Goal: Task Accomplishment & Management: Complete application form

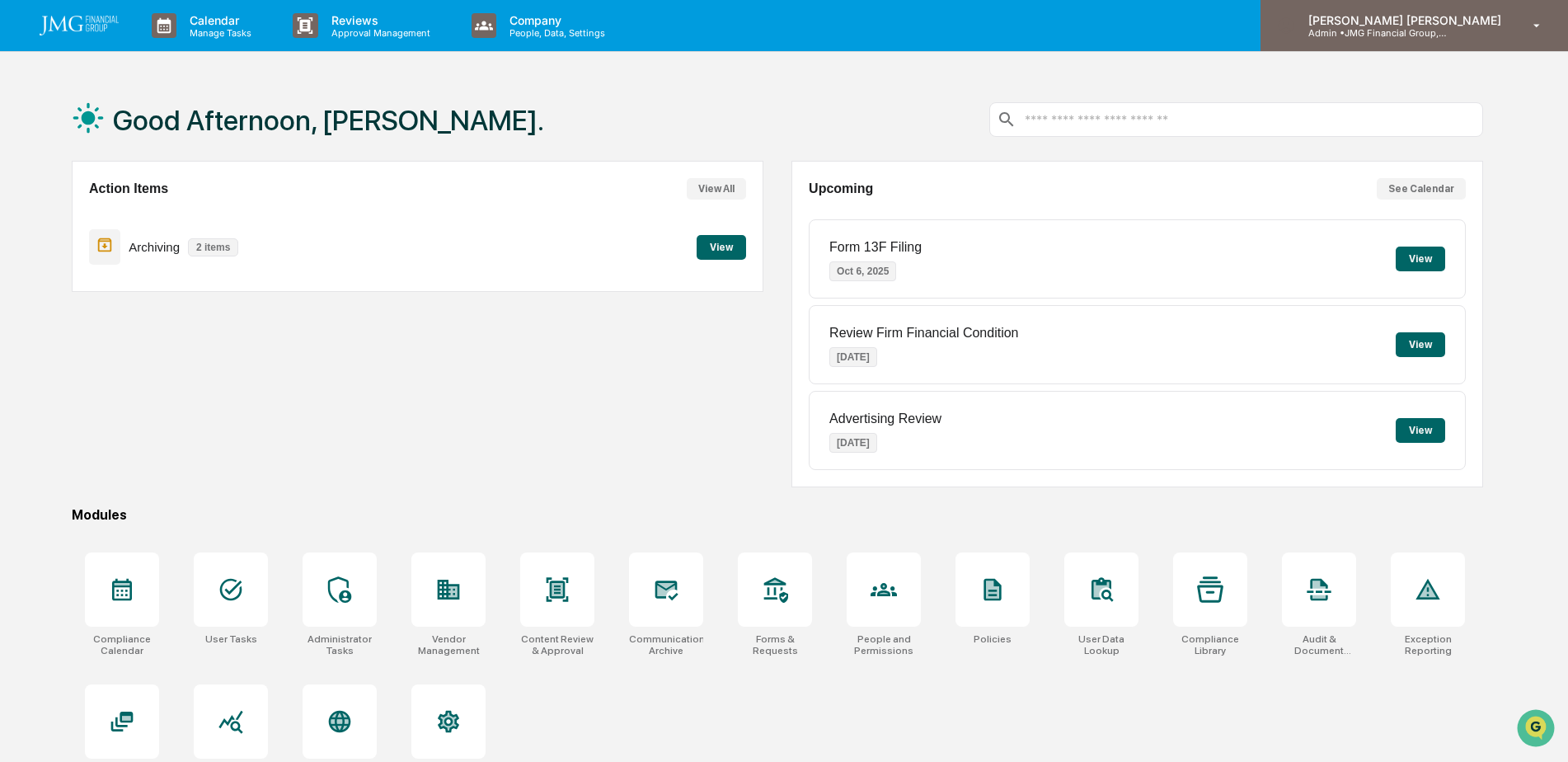
click at [1442, 29] on p "Admin • JMG Financial Group, Ltd." at bounding box center [1371, 33] width 153 height 12
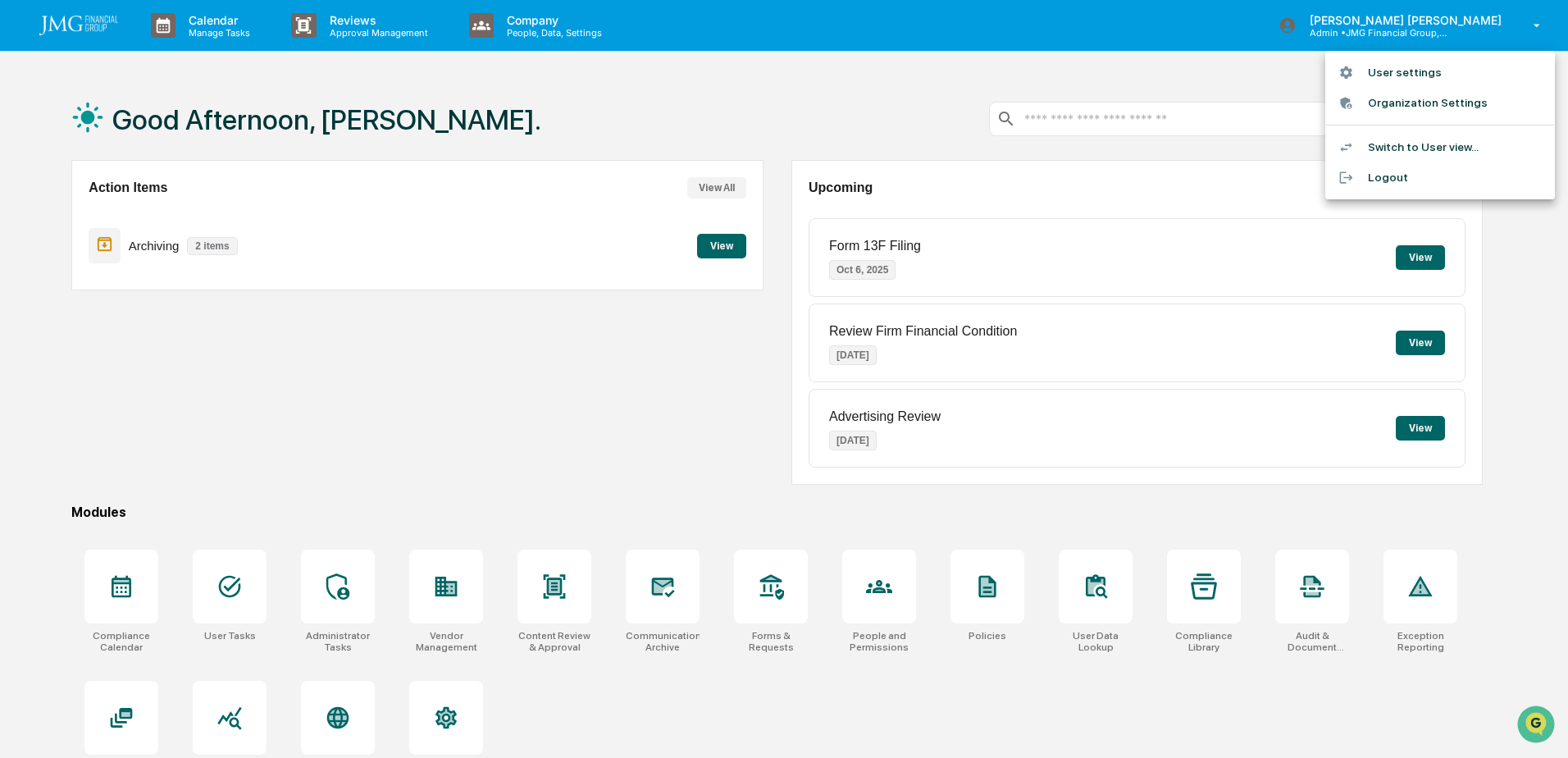
click at [1438, 136] on li "Switch to User view..." at bounding box center [1440, 147] width 230 height 30
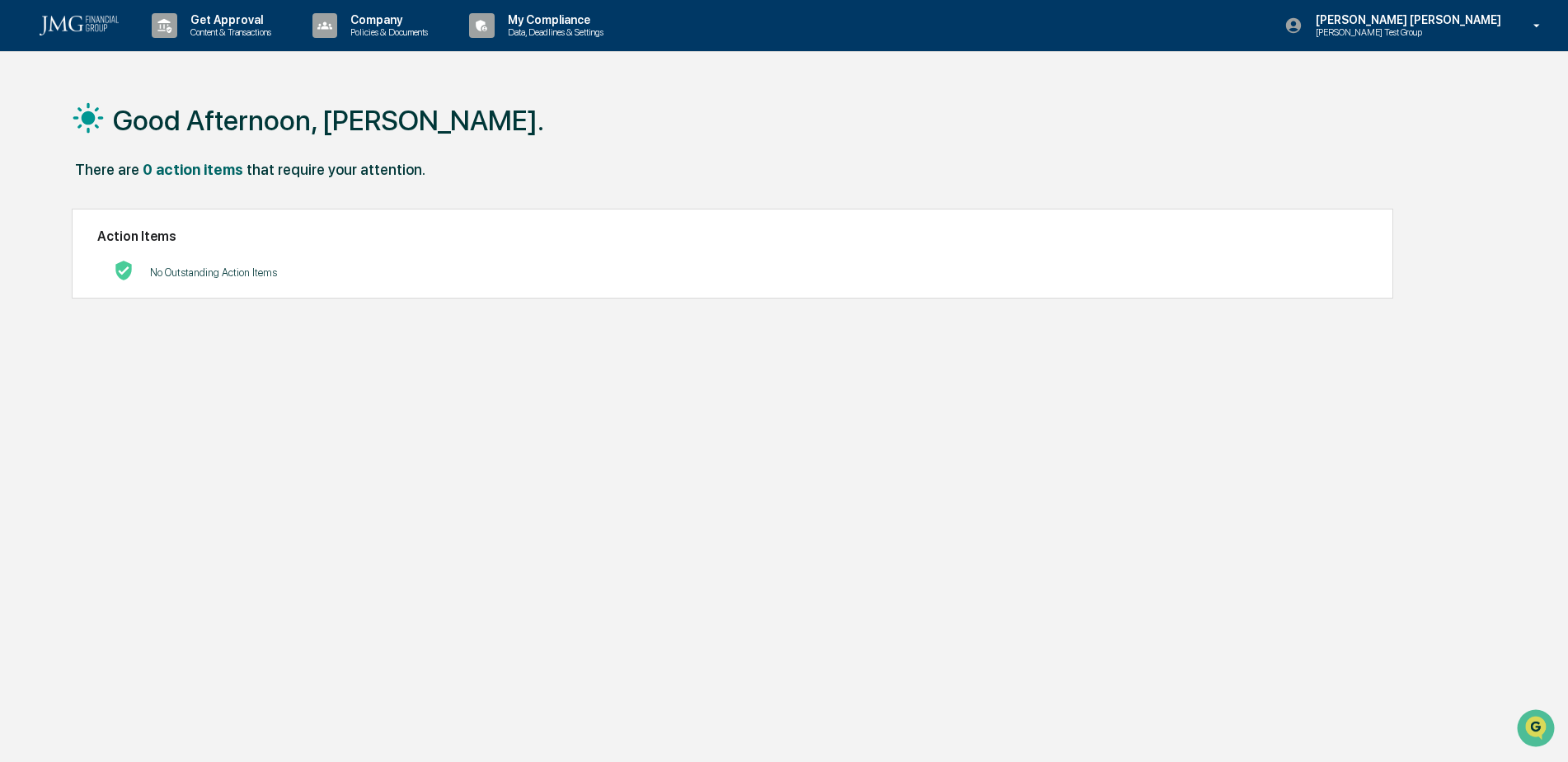
click at [1011, 384] on div "Good Afternoon, [PERSON_NAME]. There are 0 action items that require your atten…" at bounding box center [777, 459] width 1461 height 762
click at [251, 37] on p "Content & Transactions" at bounding box center [228, 33] width 102 height 12
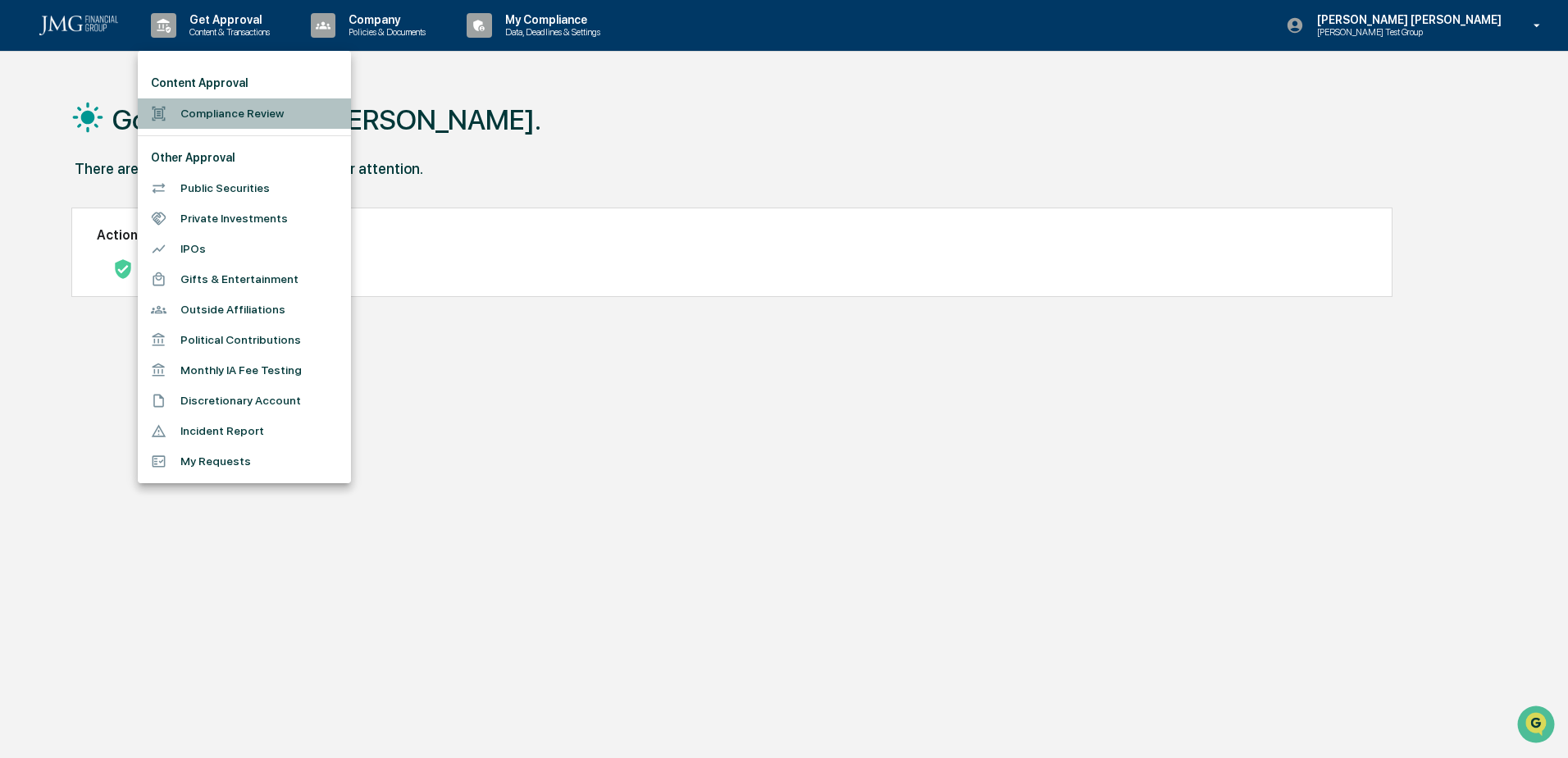
click at [258, 111] on li "Compliance Review" at bounding box center [245, 113] width 213 height 30
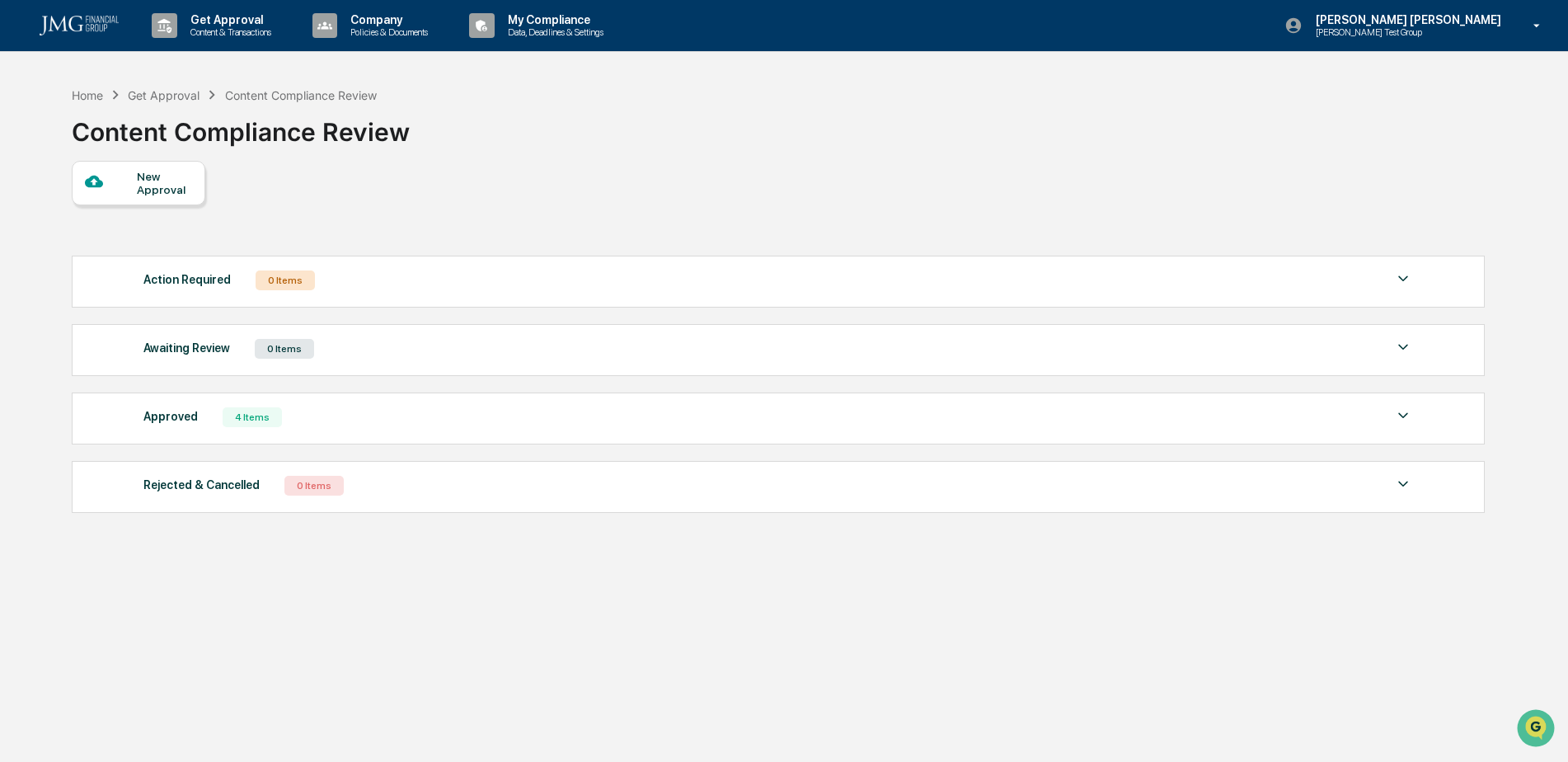
click at [177, 194] on div "New Approval" at bounding box center [165, 183] width 55 height 27
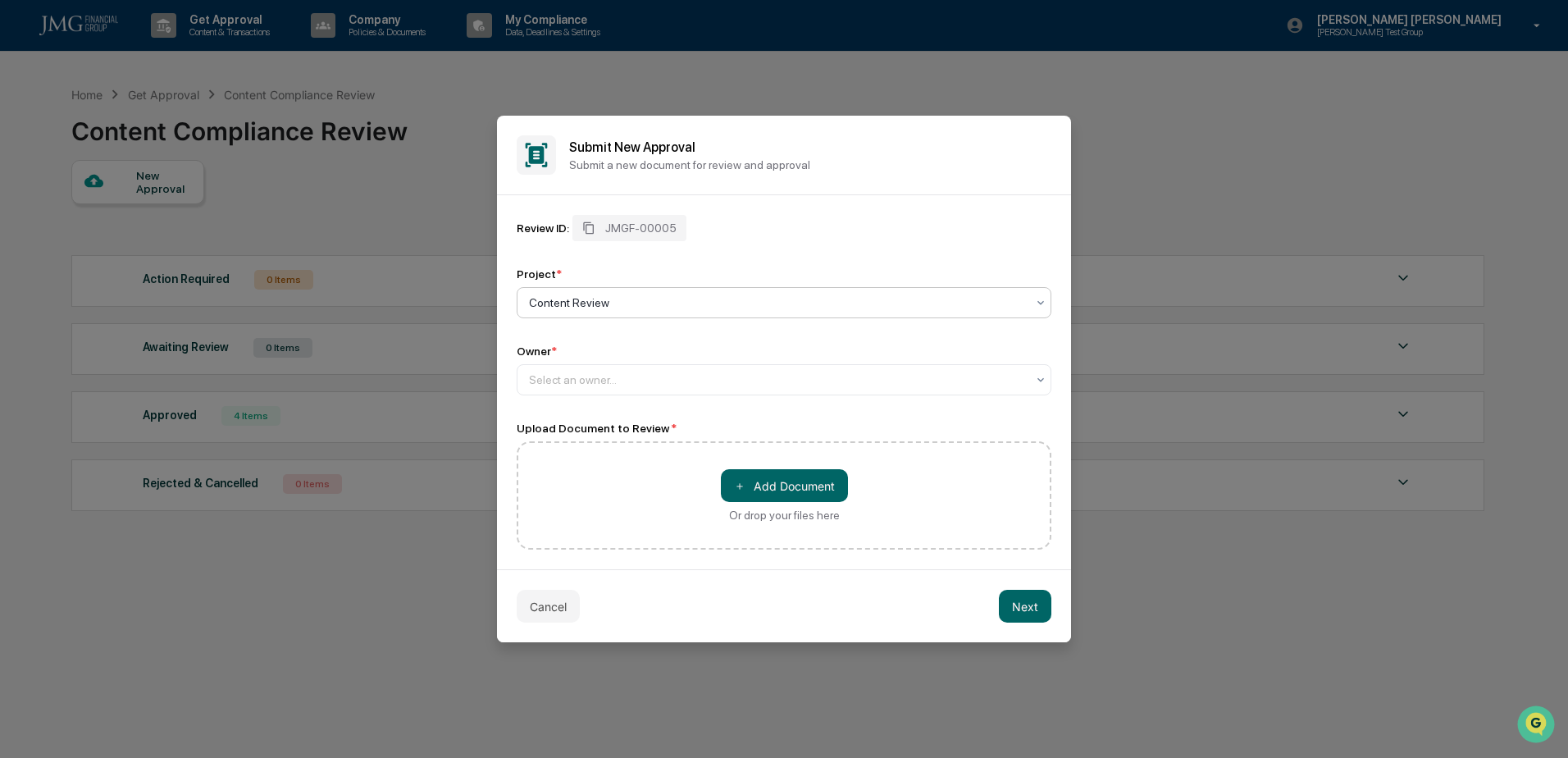
click at [726, 309] on div at bounding box center [777, 303] width 497 height 17
click at [732, 306] on div at bounding box center [777, 303] width 497 height 17
click at [874, 257] on div "Review ID: JMGF-00005 Project * Content Review Owner * Select an owner..." at bounding box center [784, 305] width 535 height 181
click at [715, 378] on div at bounding box center [777, 380] width 497 height 17
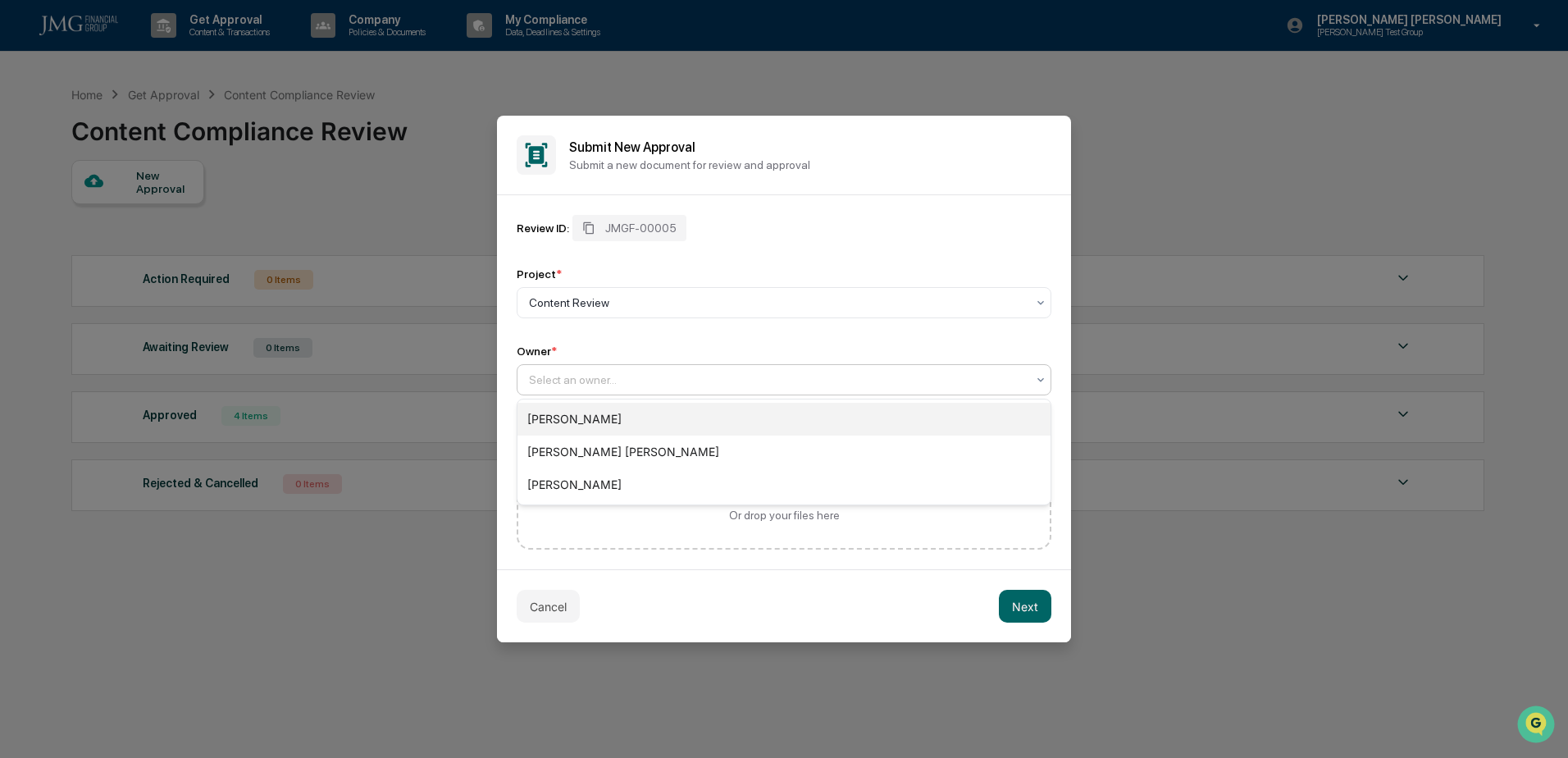
click at [595, 415] on div "[PERSON_NAME]" at bounding box center [784, 419] width 533 height 32
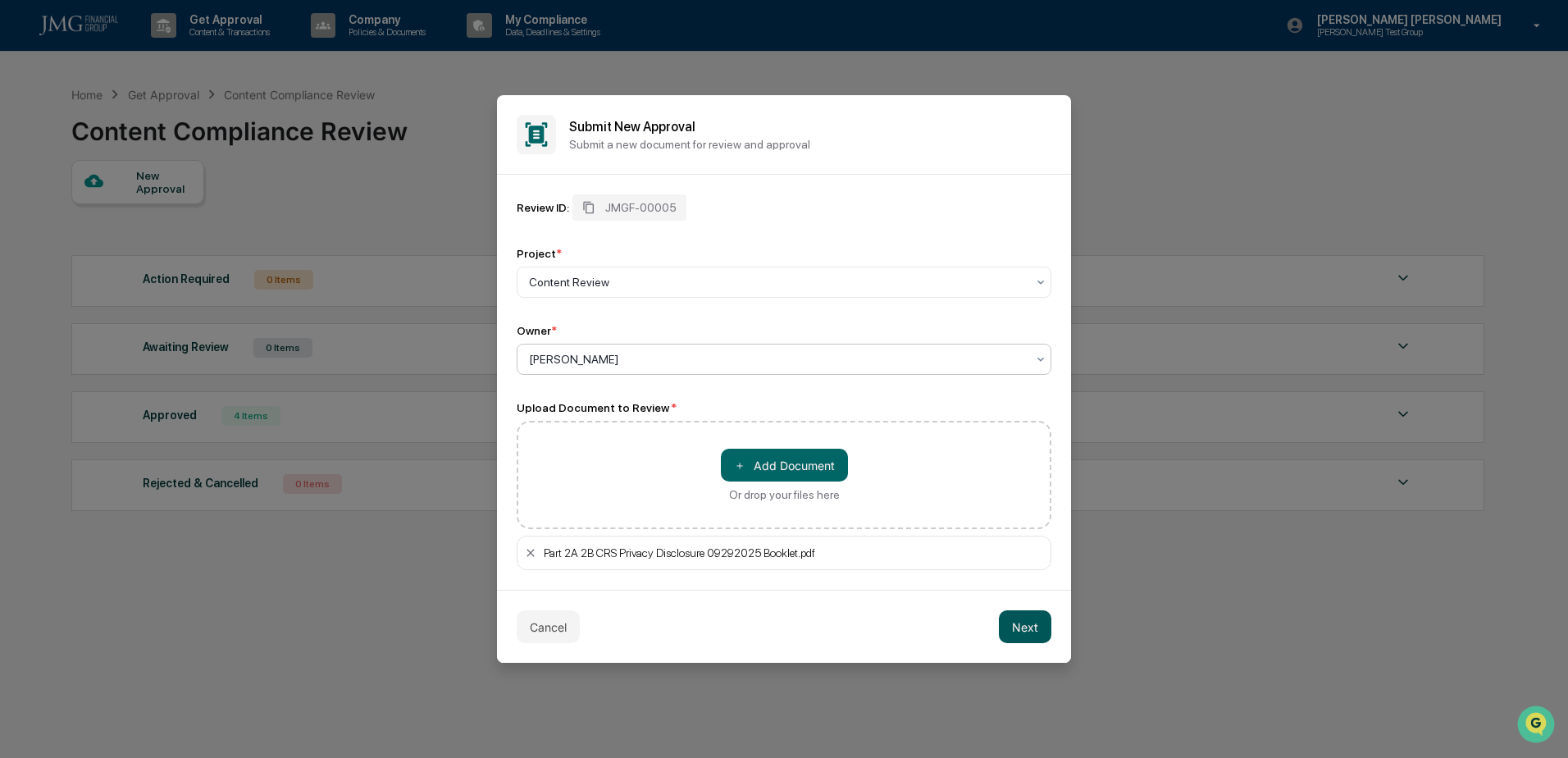
click at [1034, 627] on button "Next" at bounding box center [1025, 626] width 52 height 32
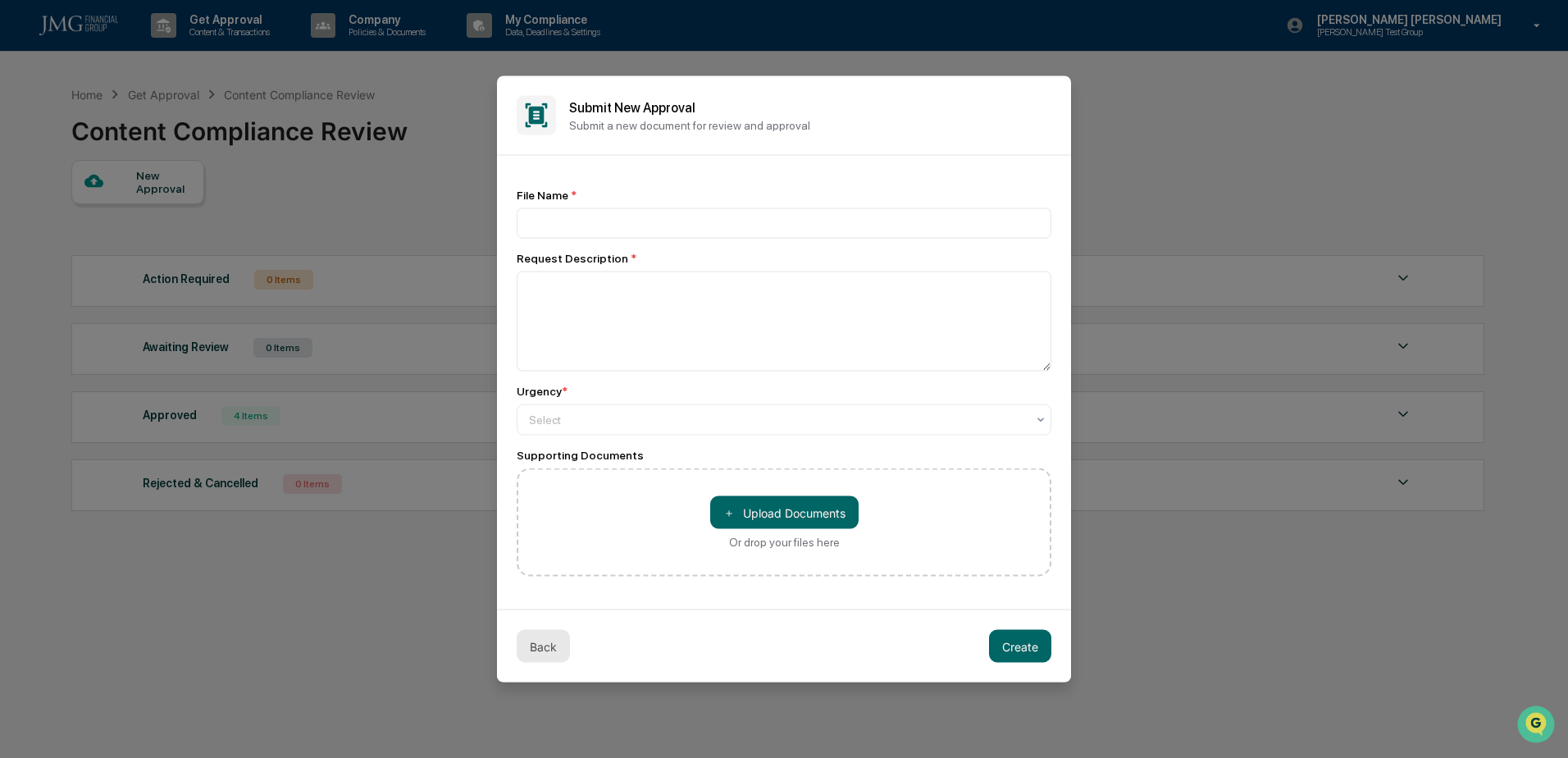
click at [547, 647] on button "Back" at bounding box center [543, 646] width 53 height 32
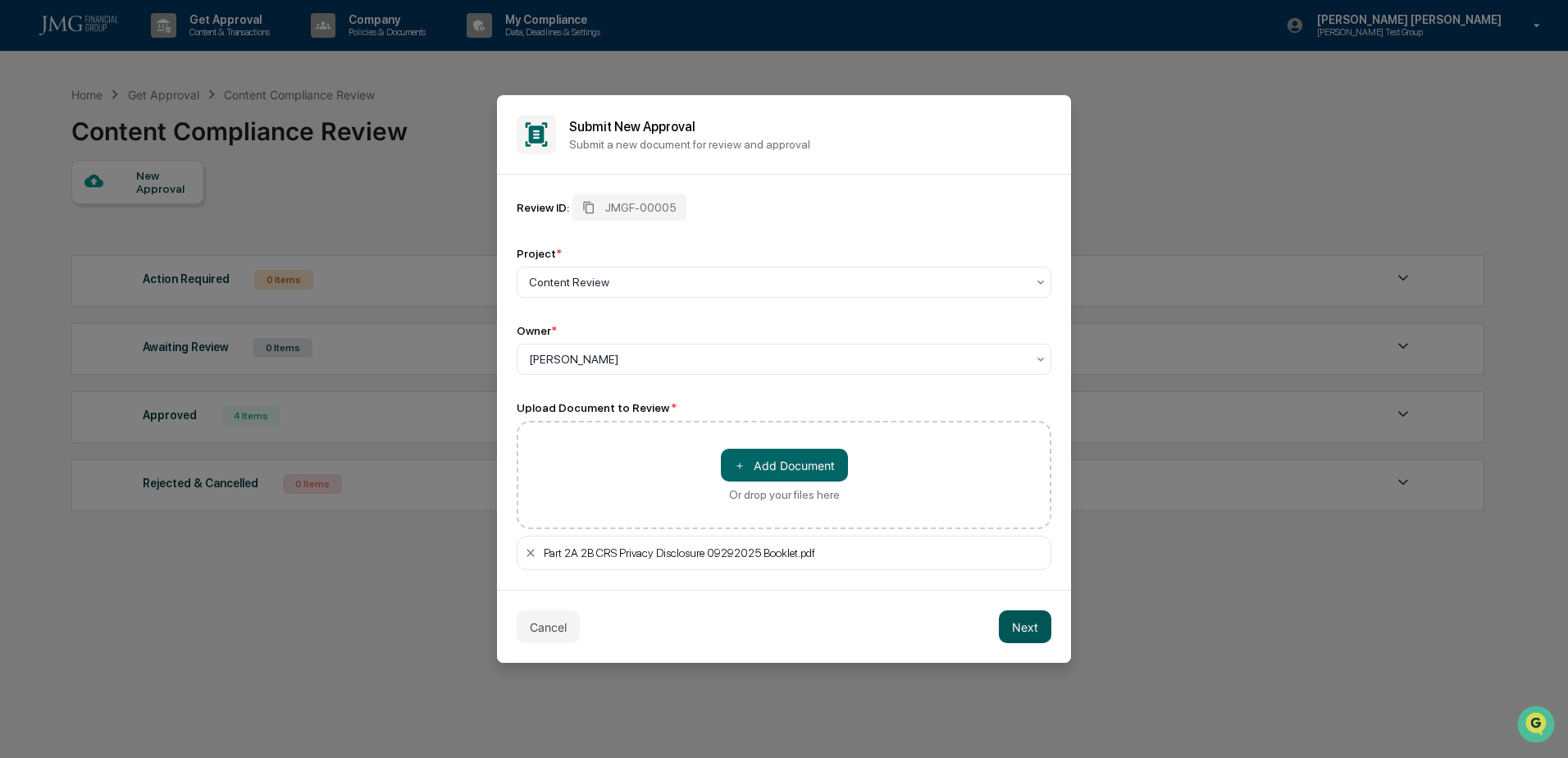
click at [1025, 622] on button "Next" at bounding box center [1025, 626] width 52 height 32
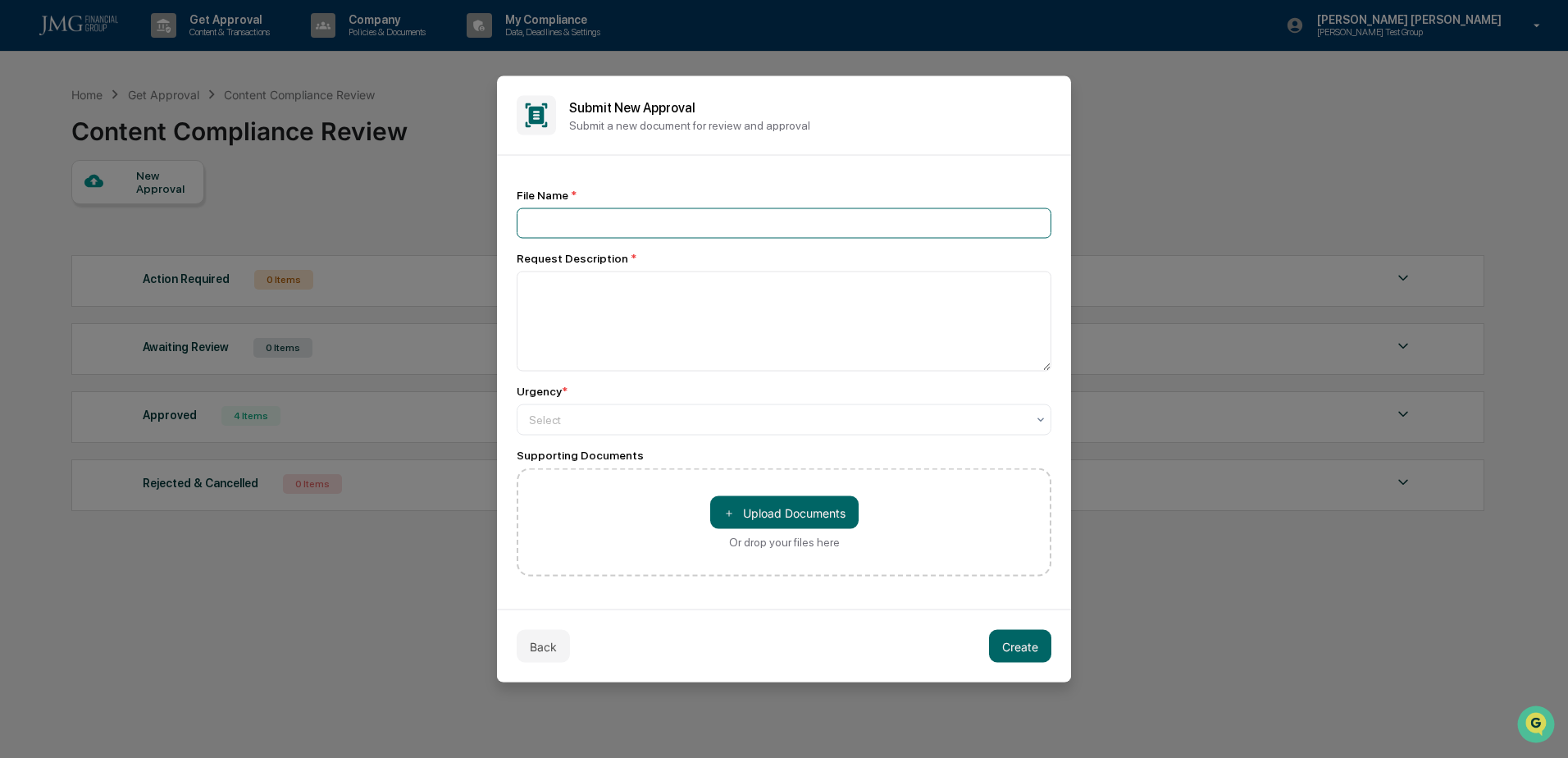
click at [581, 230] on input at bounding box center [784, 223] width 535 height 30
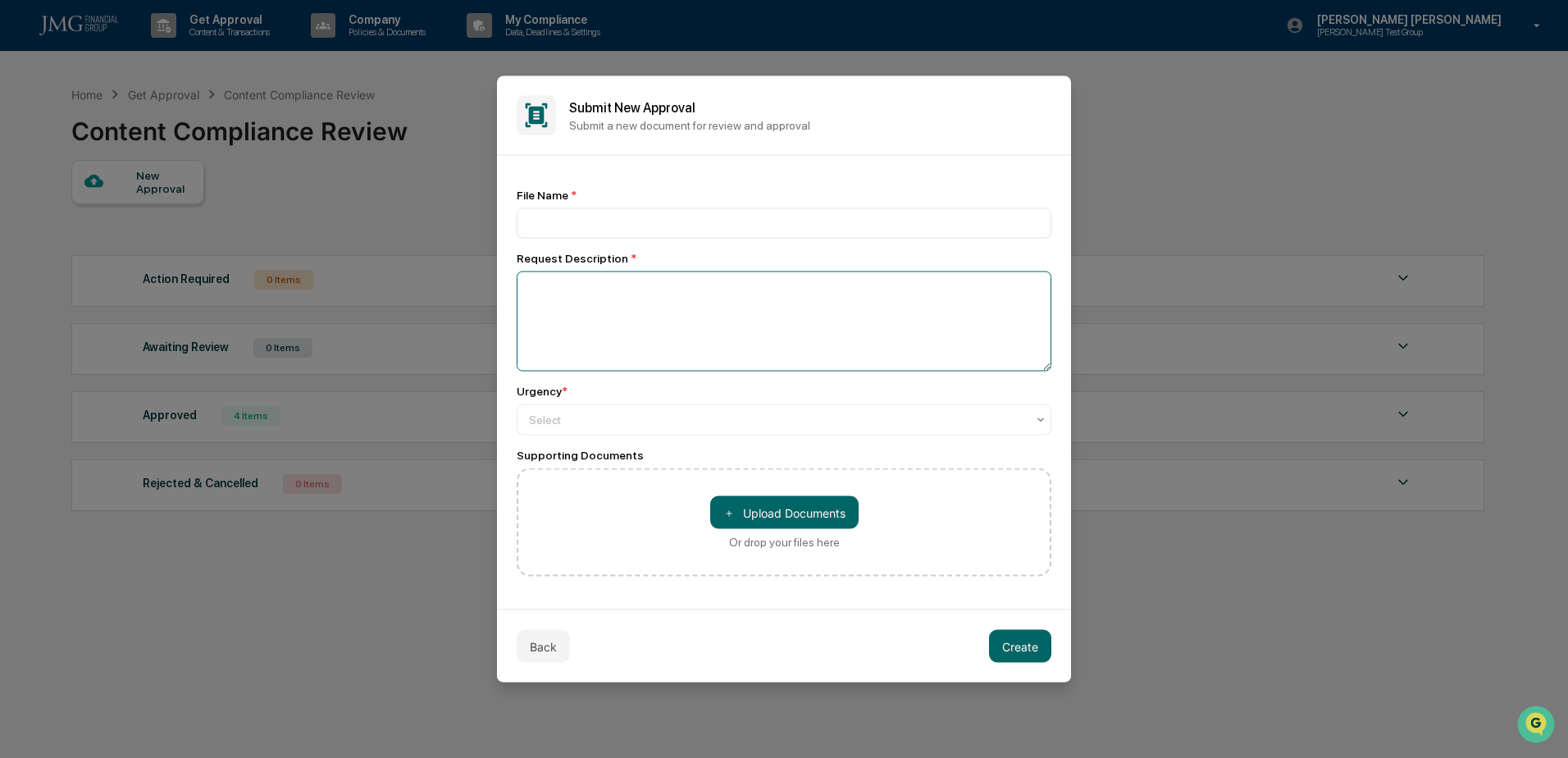
click at [572, 309] on textarea at bounding box center [784, 321] width 535 height 100
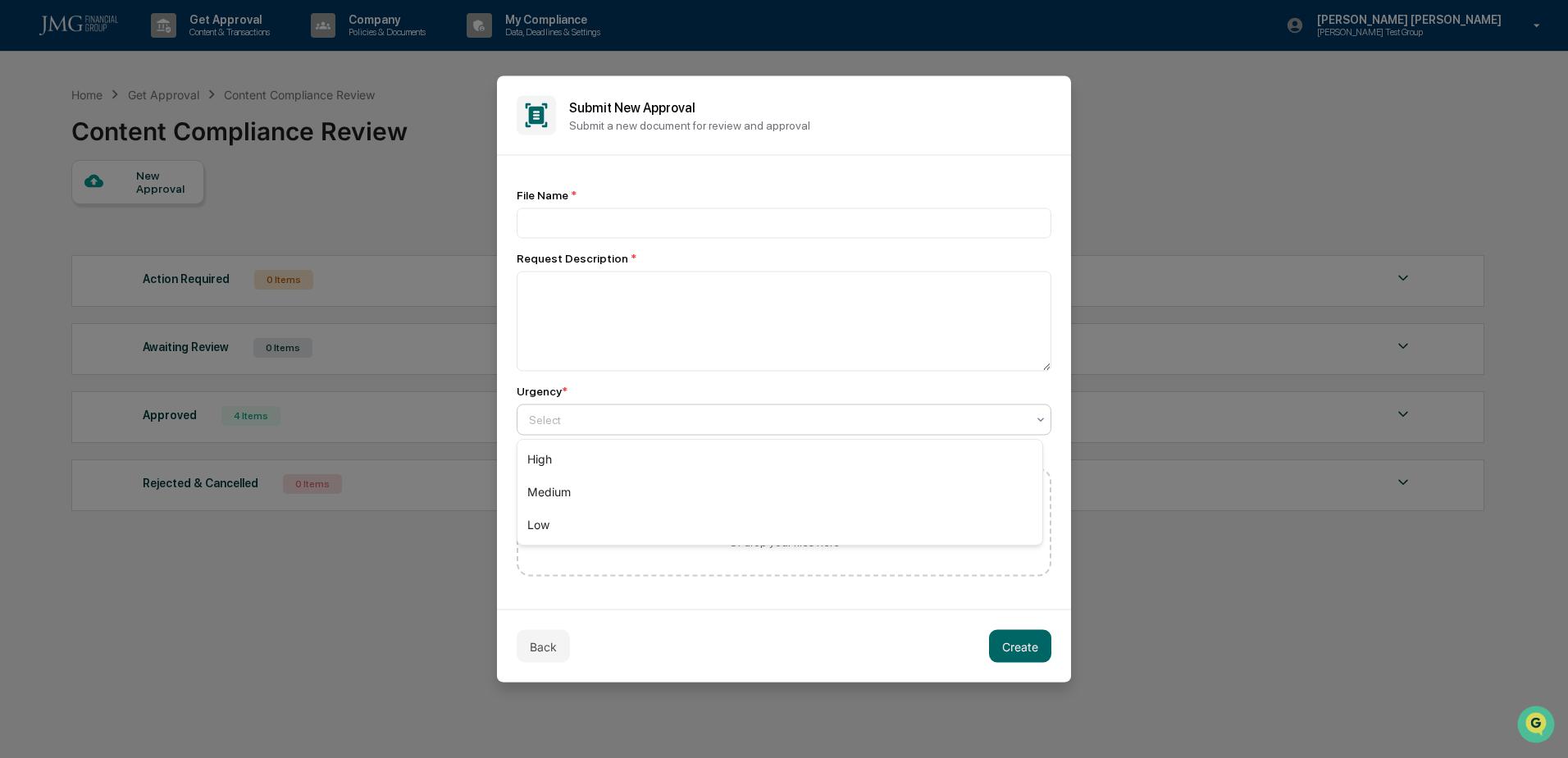
click at [584, 419] on div at bounding box center [777, 420] width 497 height 17
click at [599, 490] on div "Medium" at bounding box center [779, 492] width 525 height 32
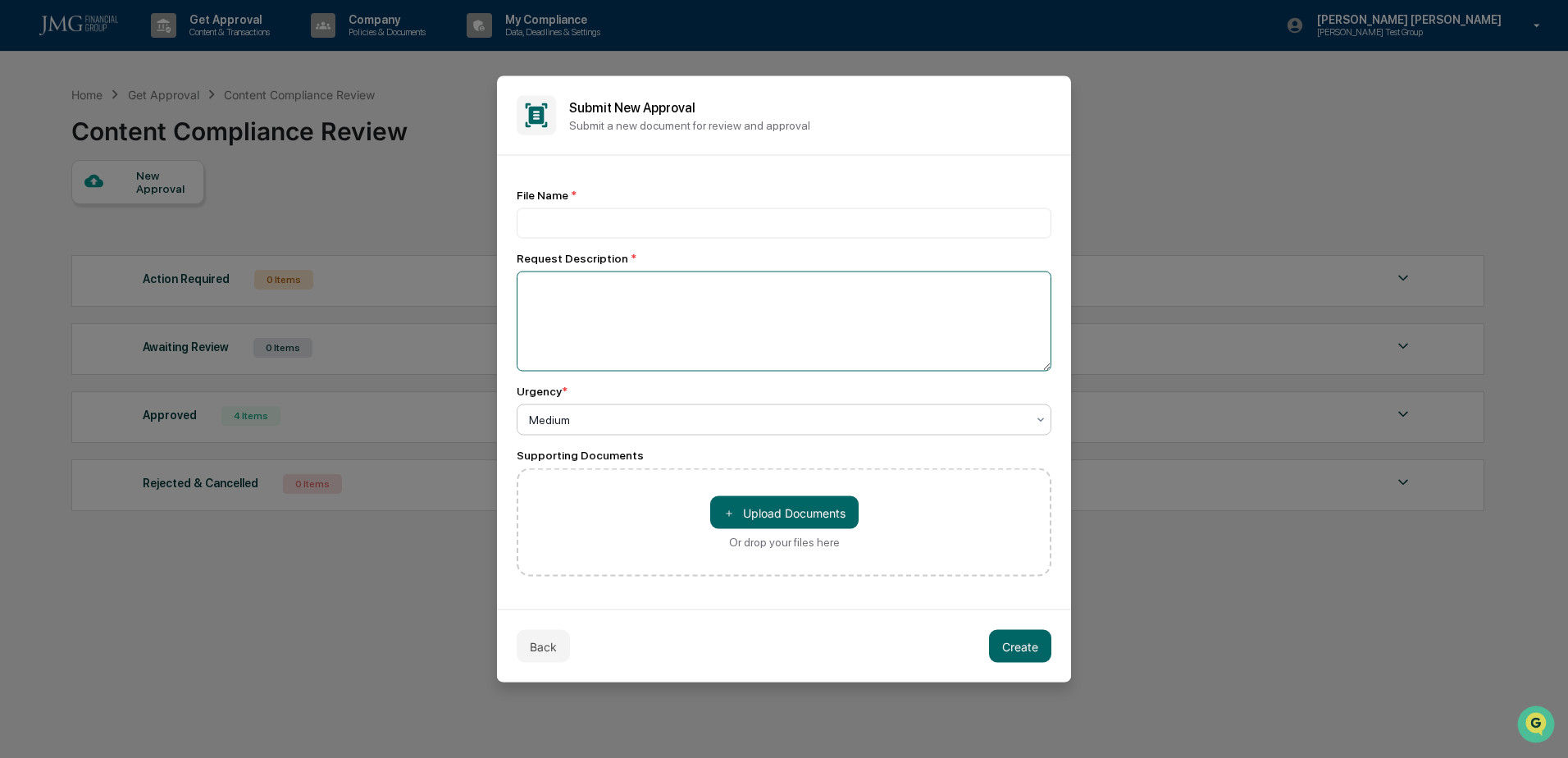
click at [606, 313] on textarea at bounding box center [784, 321] width 535 height 100
click at [727, 285] on textarea "**********" at bounding box center [779, 321] width 527 height 100
drag, startPoint x: 688, startPoint y: 290, endPoint x: 810, endPoint y: 290, distance: 122.0
click at [810, 290] on textarea "**********" at bounding box center [779, 321] width 527 height 100
type textarea "**********"
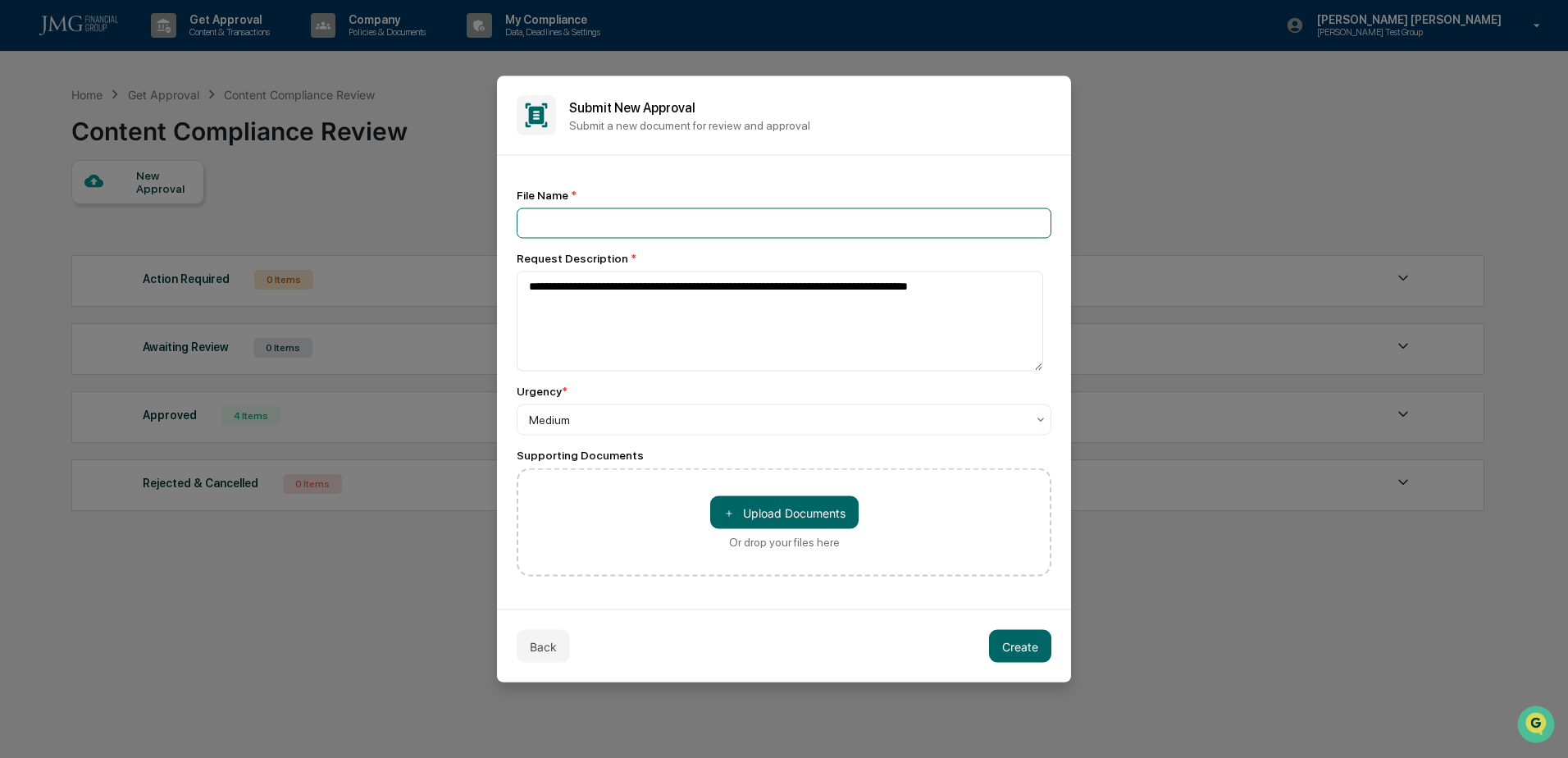
click at [593, 222] on input at bounding box center [784, 223] width 535 height 30
paste input "**********"
click at [690, 229] on input "**********" at bounding box center [784, 223] width 535 height 30
type input "**********"
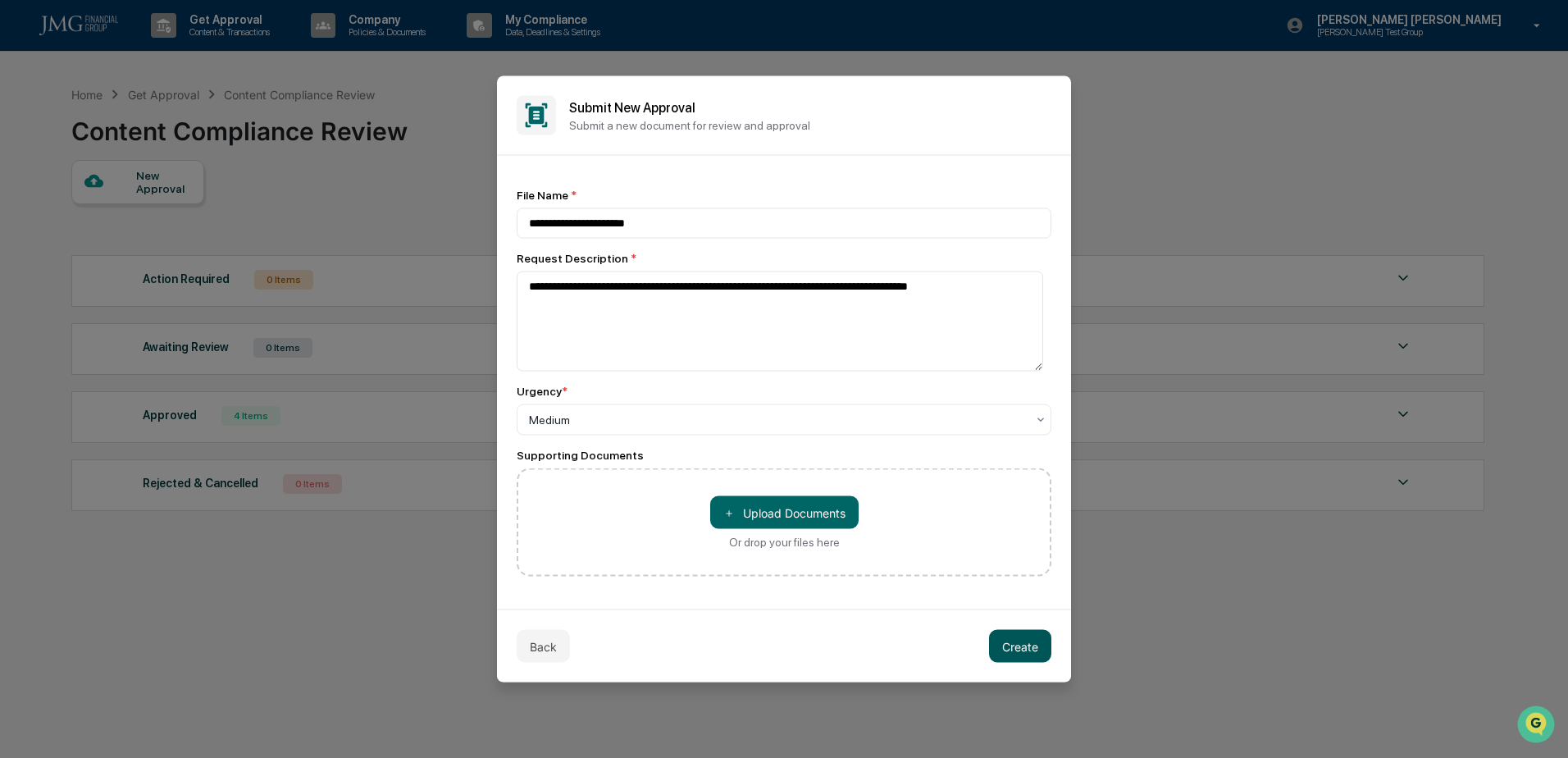
click at [1003, 642] on button "Create" at bounding box center [1020, 646] width 62 height 32
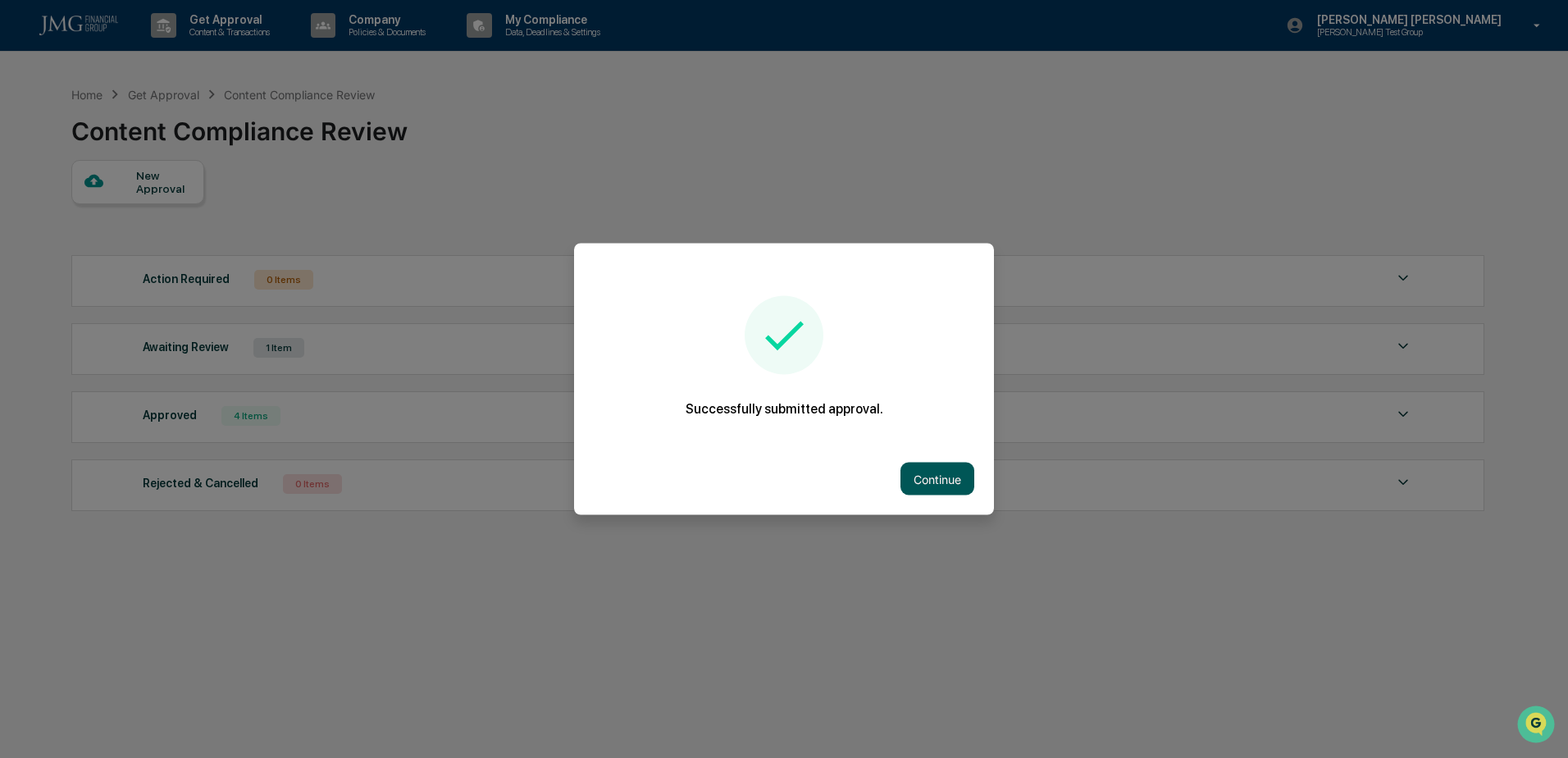
click at [930, 483] on button "Continue" at bounding box center [937, 478] width 74 height 32
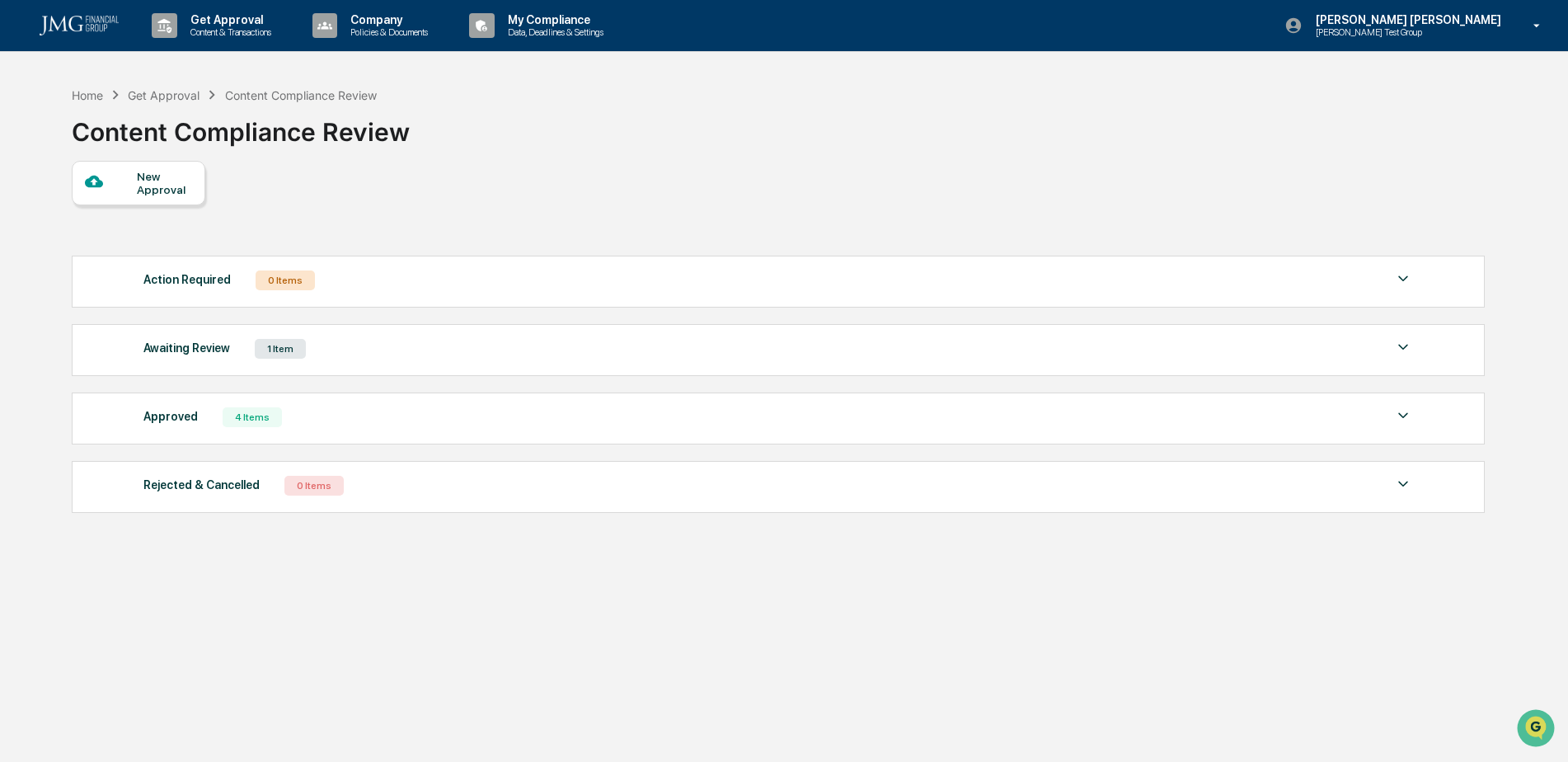
click at [1377, 352] on div "Awaiting Review 1 Item" at bounding box center [779, 349] width 1270 height 23
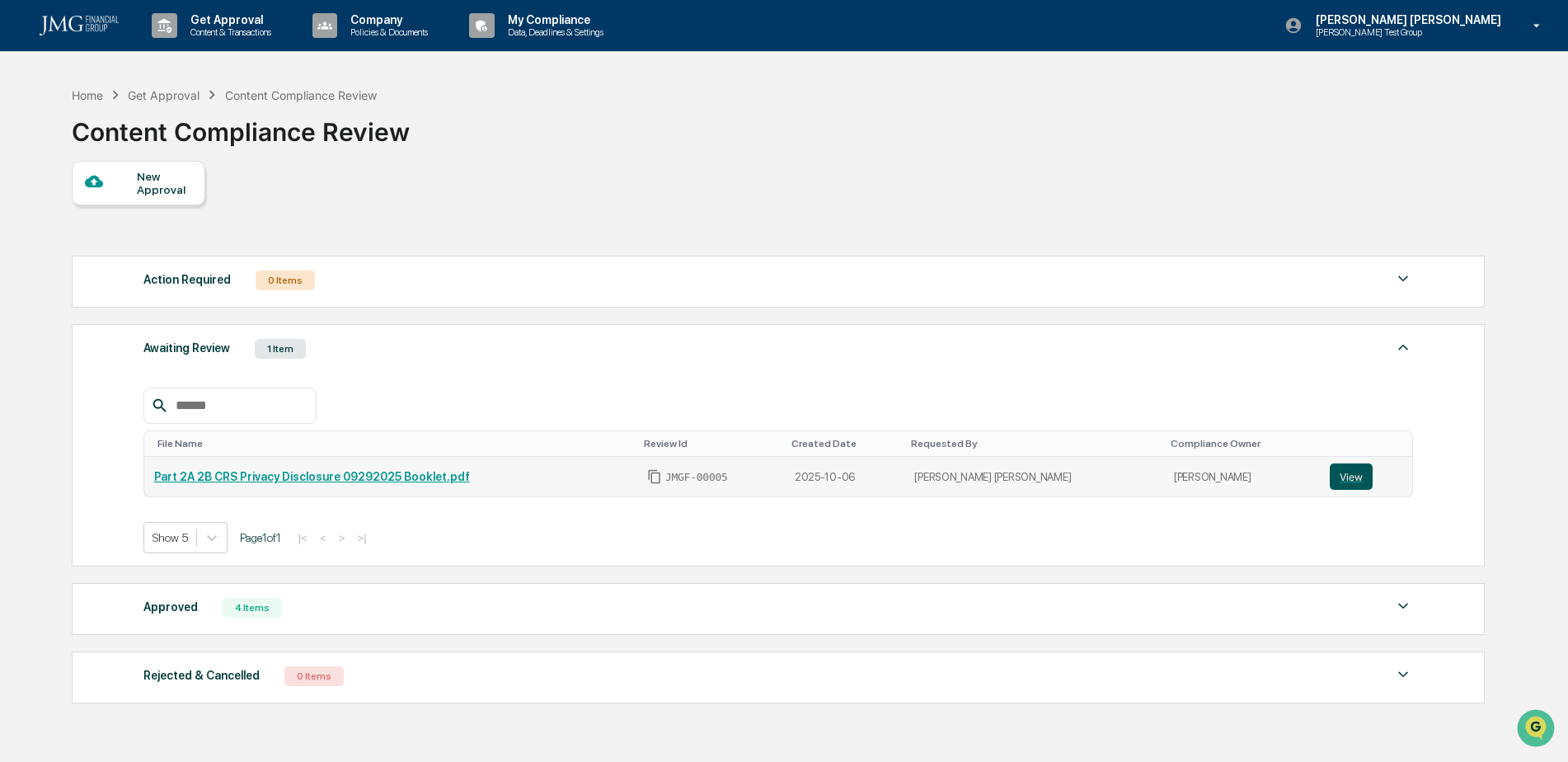
click at [1331, 480] on button "View" at bounding box center [1351, 477] width 43 height 27
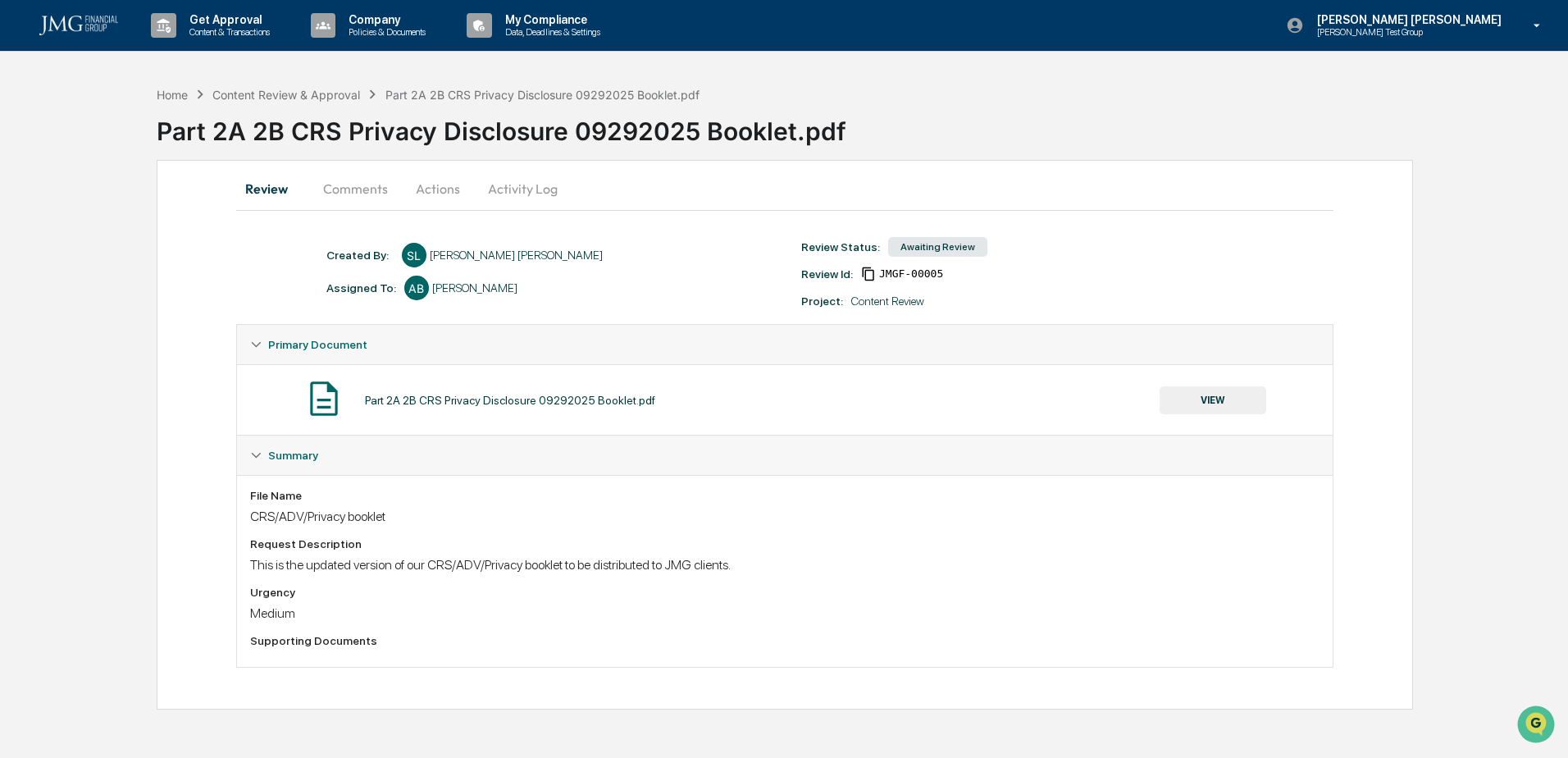
click at [1207, 404] on button "VIEW" at bounding box center [1213, 400] width 106 height 28
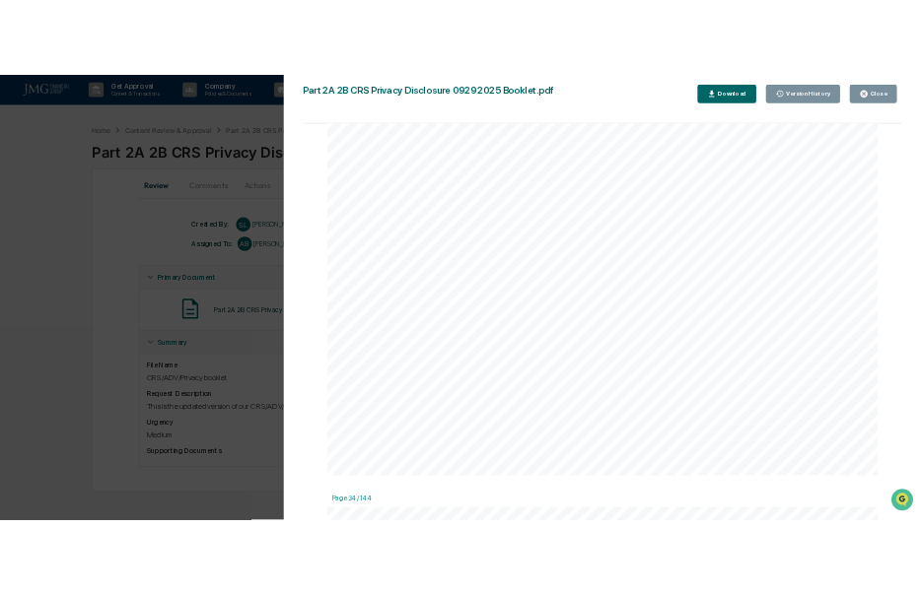
scroll to position [48670, 0]
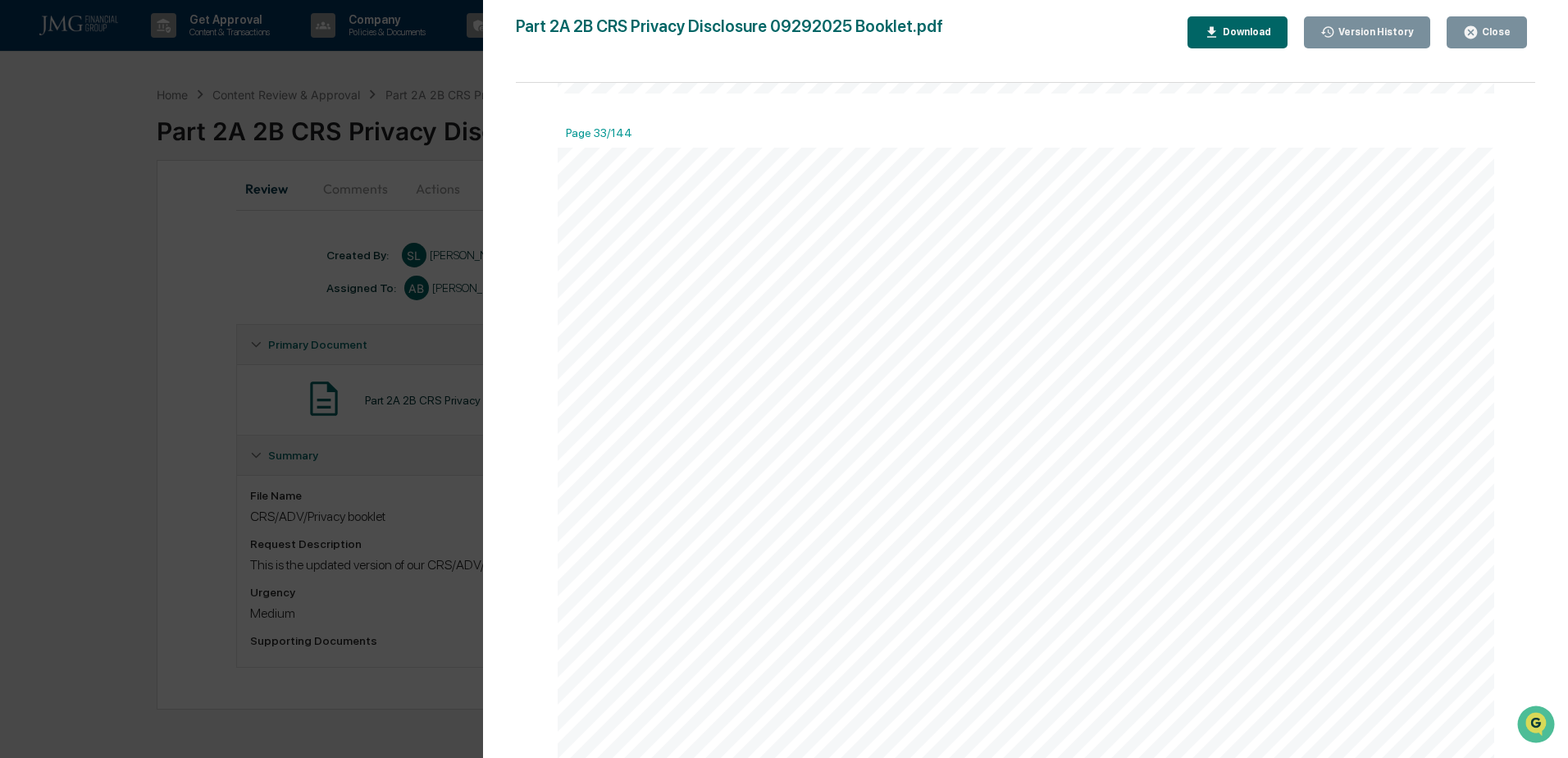
click at [1521, 41] on button "Close" at bounding box center [1486, 32] width 81 height 32
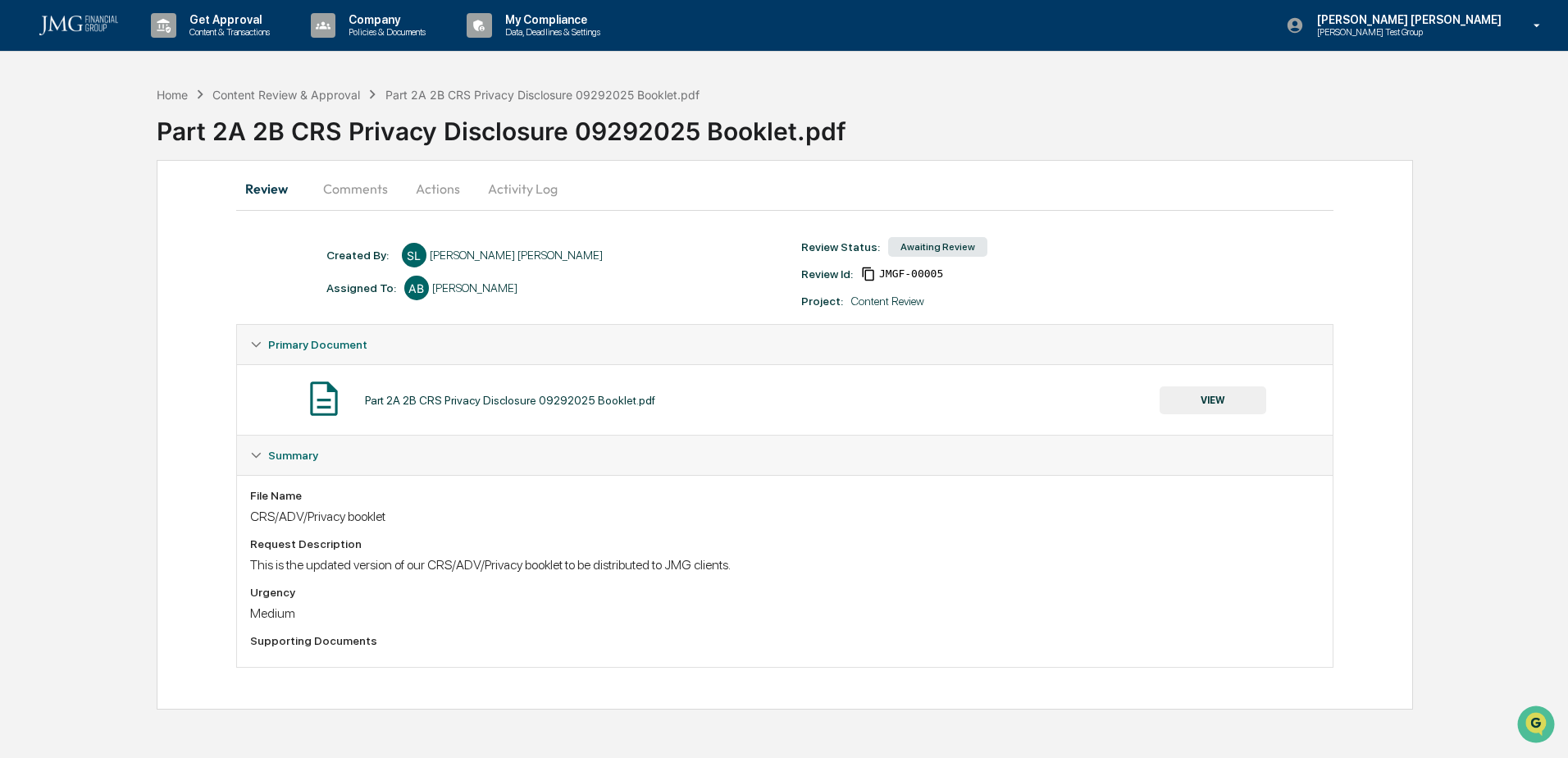
click at [112, 304] on div "Home Content Review & Approval Part 2A 2B CRS Privacy Disclosure 09292025 Bookl…" at bounding box center [784, 394] width 1568 height 632
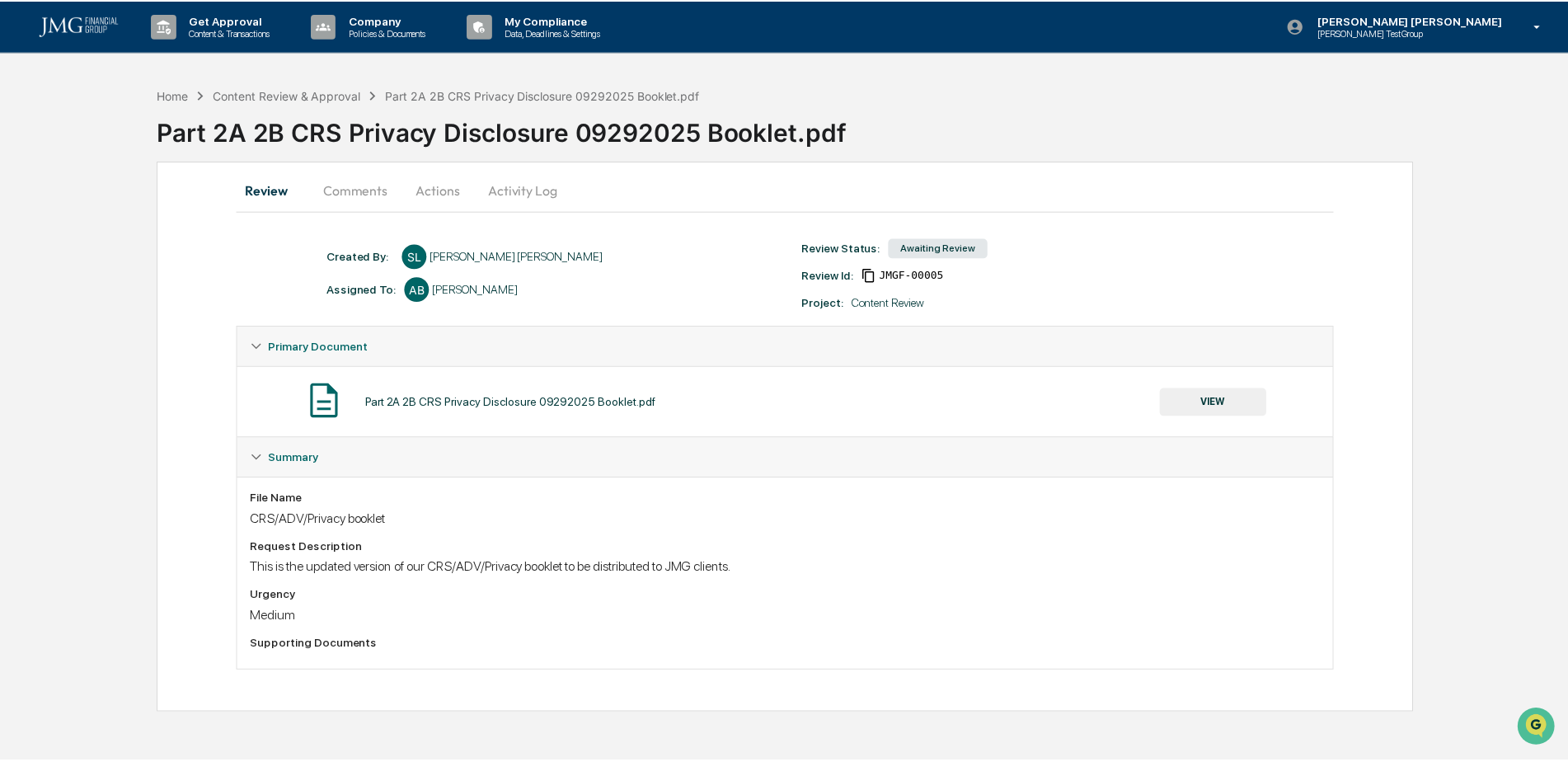
scroll to position [0, 0]
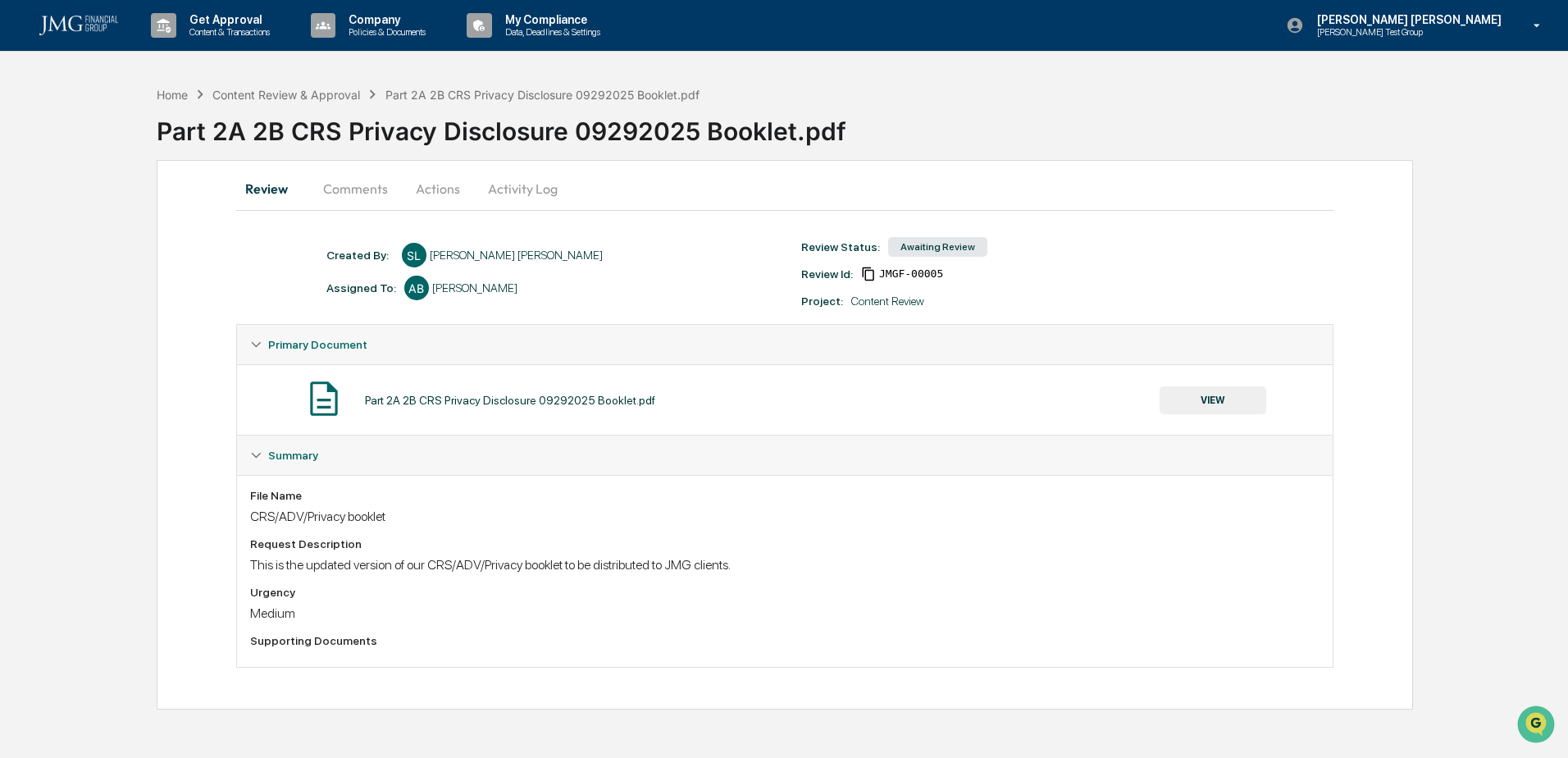
click at [100, 21] on img at bounding box center [78, 26] width 79 height 20
